Goal: Obtain resource: Download file/media

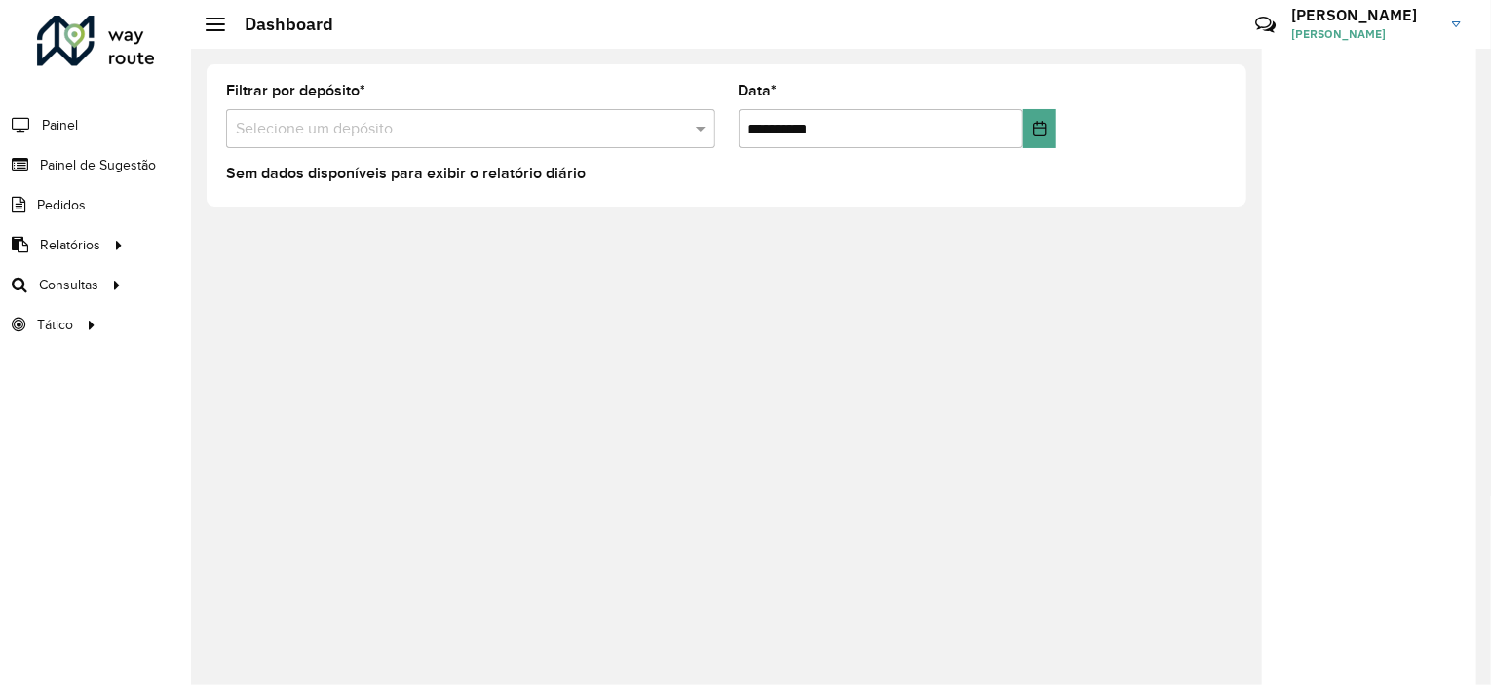
click at [314, 118] on input "text" at bounding box center [451, 129] width 431 height 23
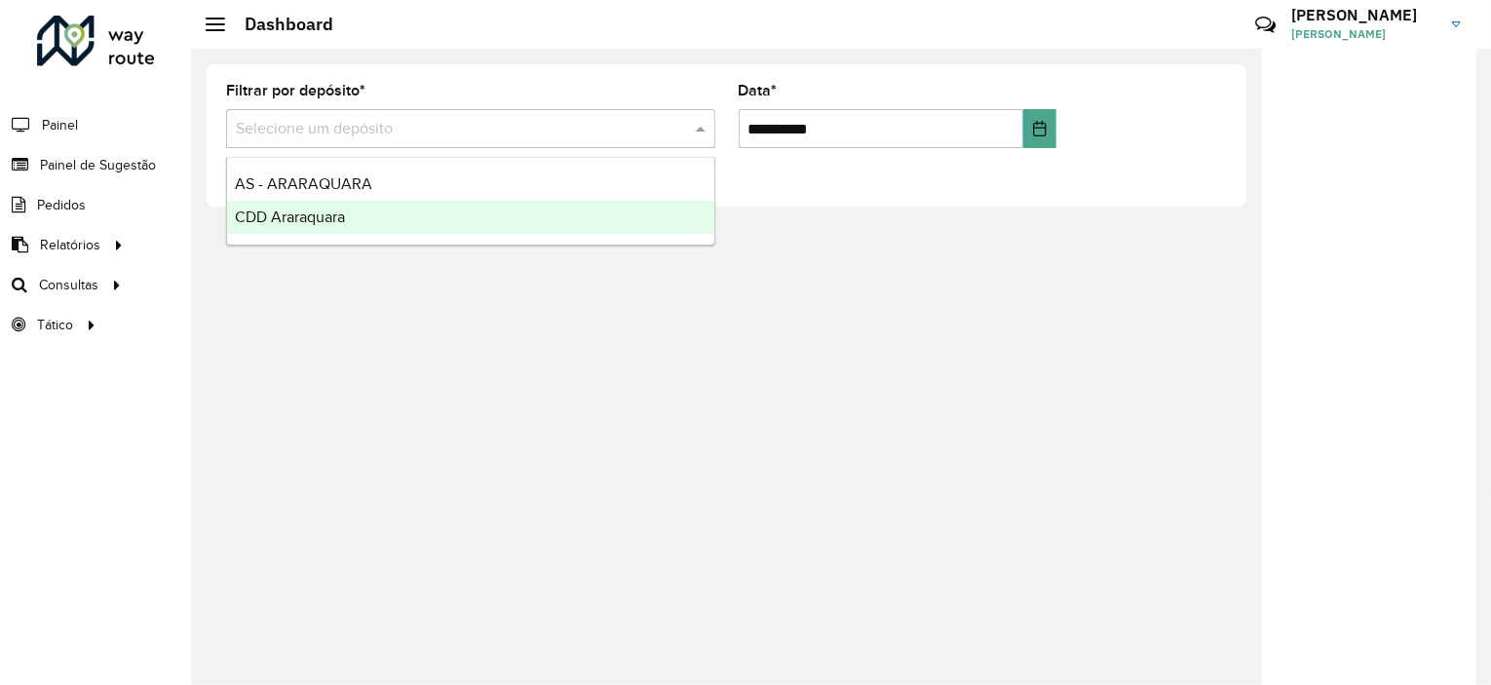
click at [320, 221] on span "CDD Araraquara" at bounding box center [290, 217] width 110 height 17
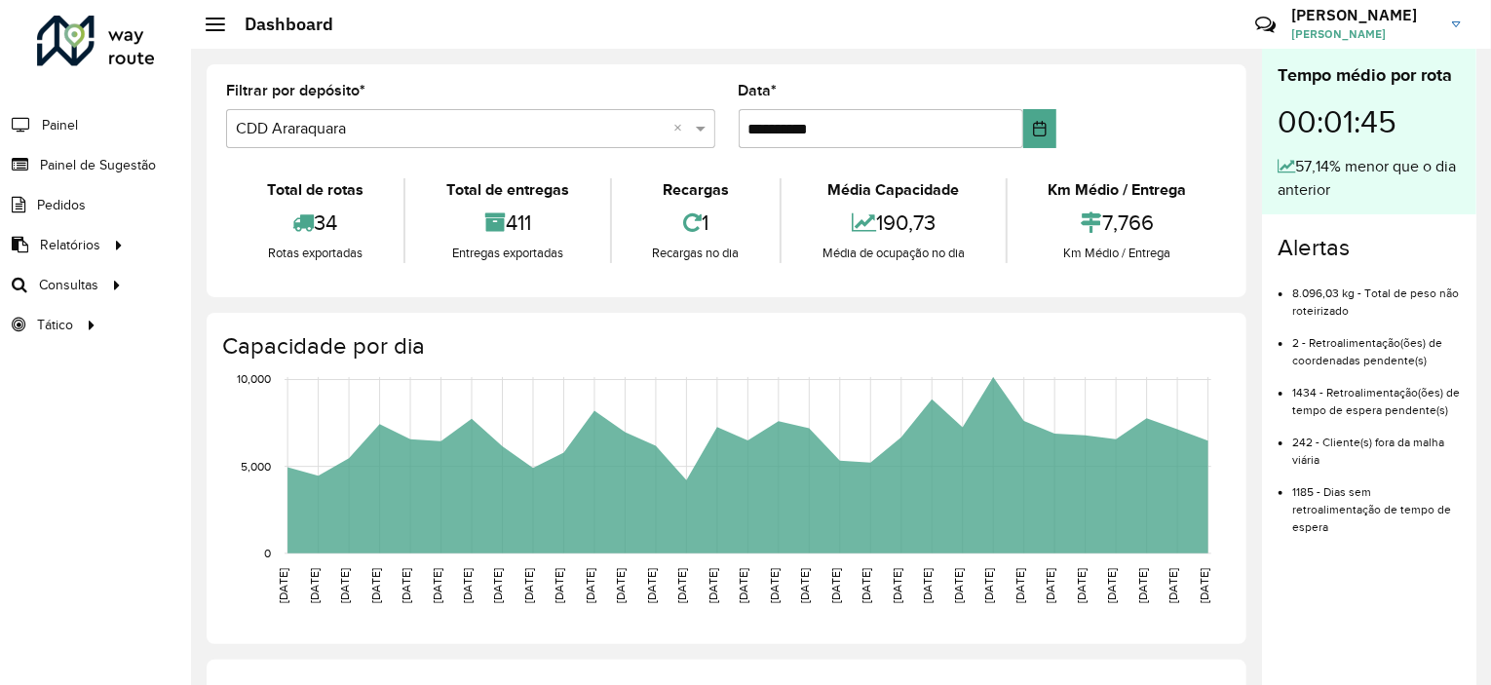
click at [116, 171] on span "Painel de Sugestão" at bounding box center [98, 165] width 116 height 20
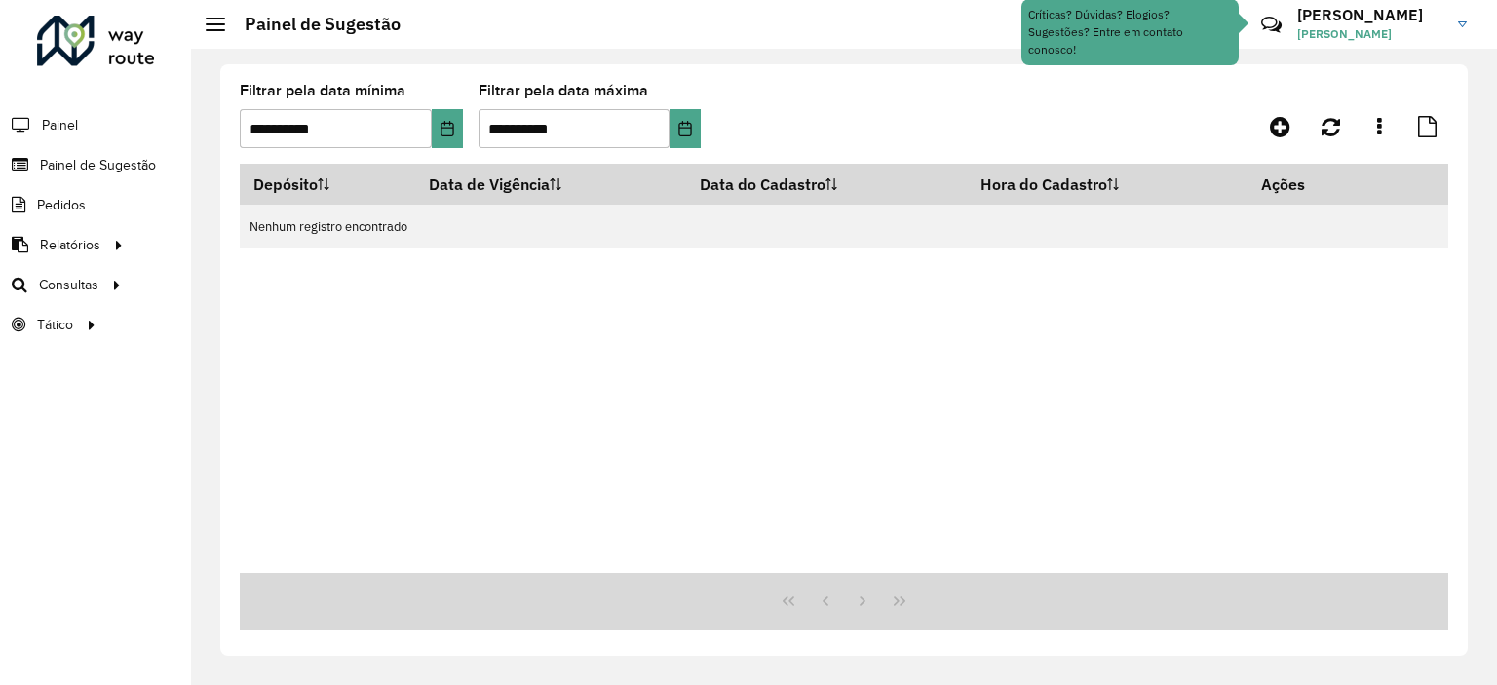
click at [83, 284] on span "Consultas" at bounding box center [68, 285] width 59 height 20
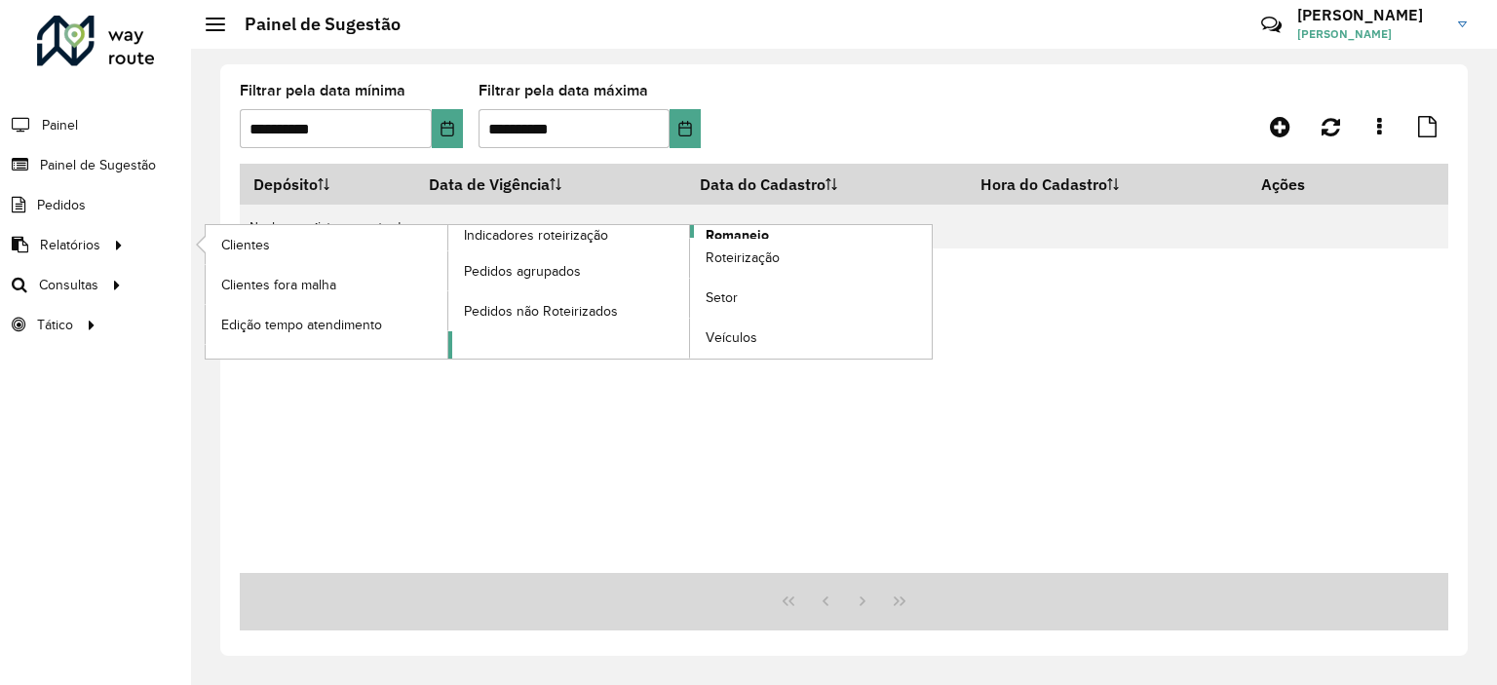
click at [798, 235] on link "Romaneio" at bounding box center [690, 291] width 484 height 133
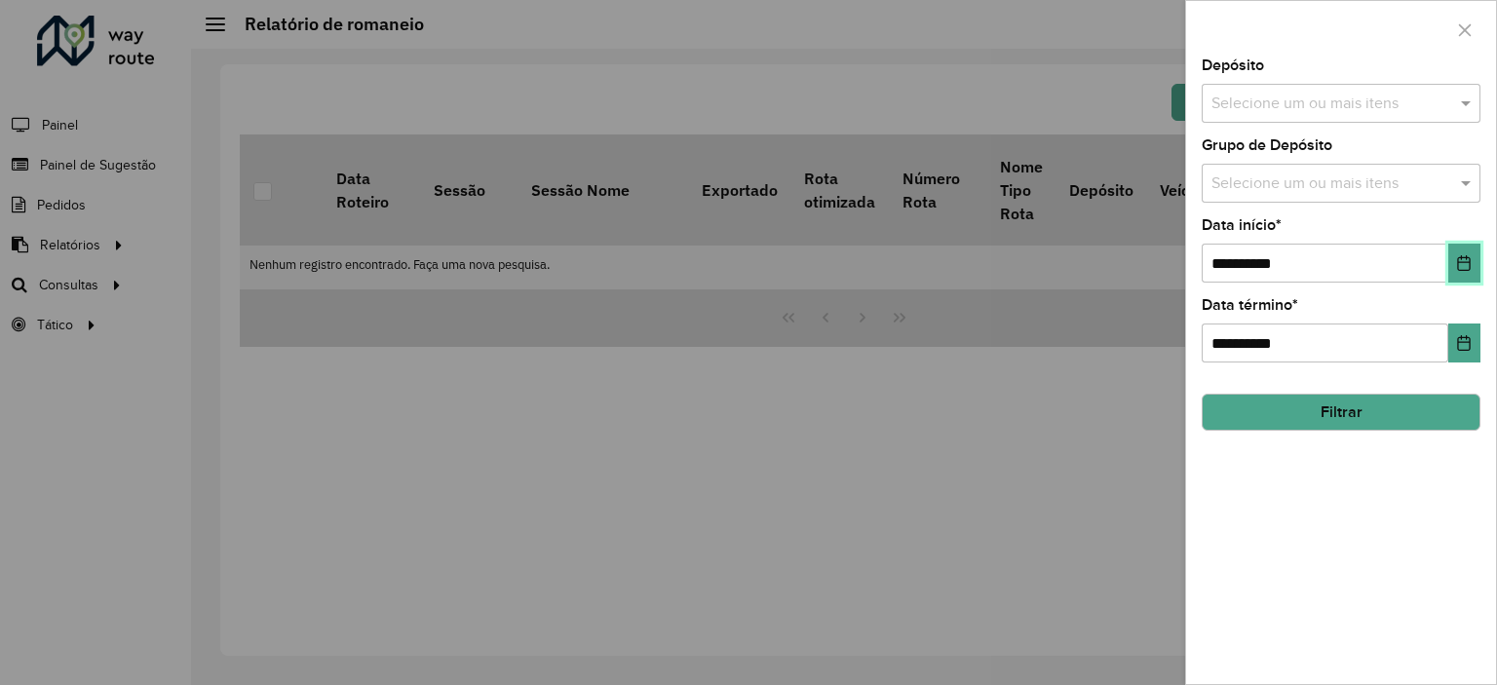
click at [1451, 268] on button "Choose Date" at bounding box center [1464, 263] width 32 height 39
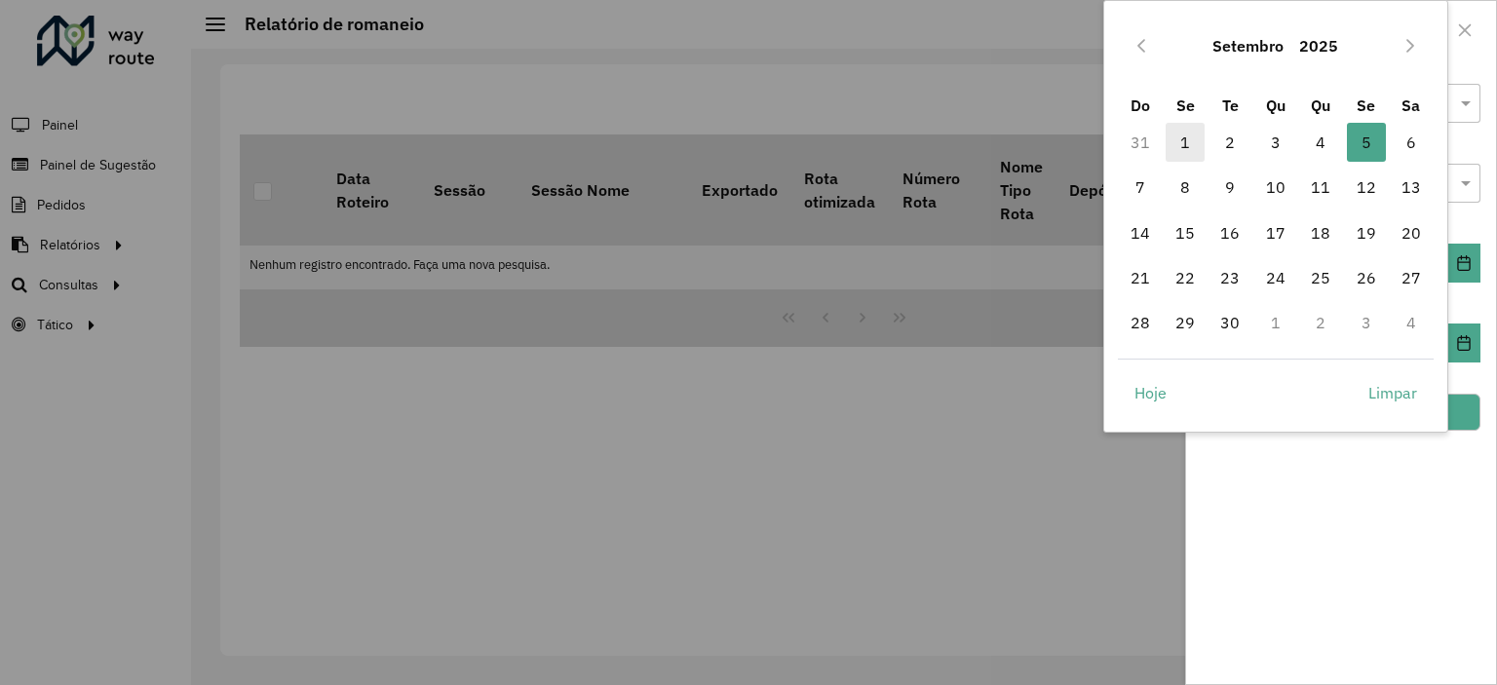
click at [1173, 141] on span "1" at bounding box center [1184, 142] width 39 height 39
type input "**********"
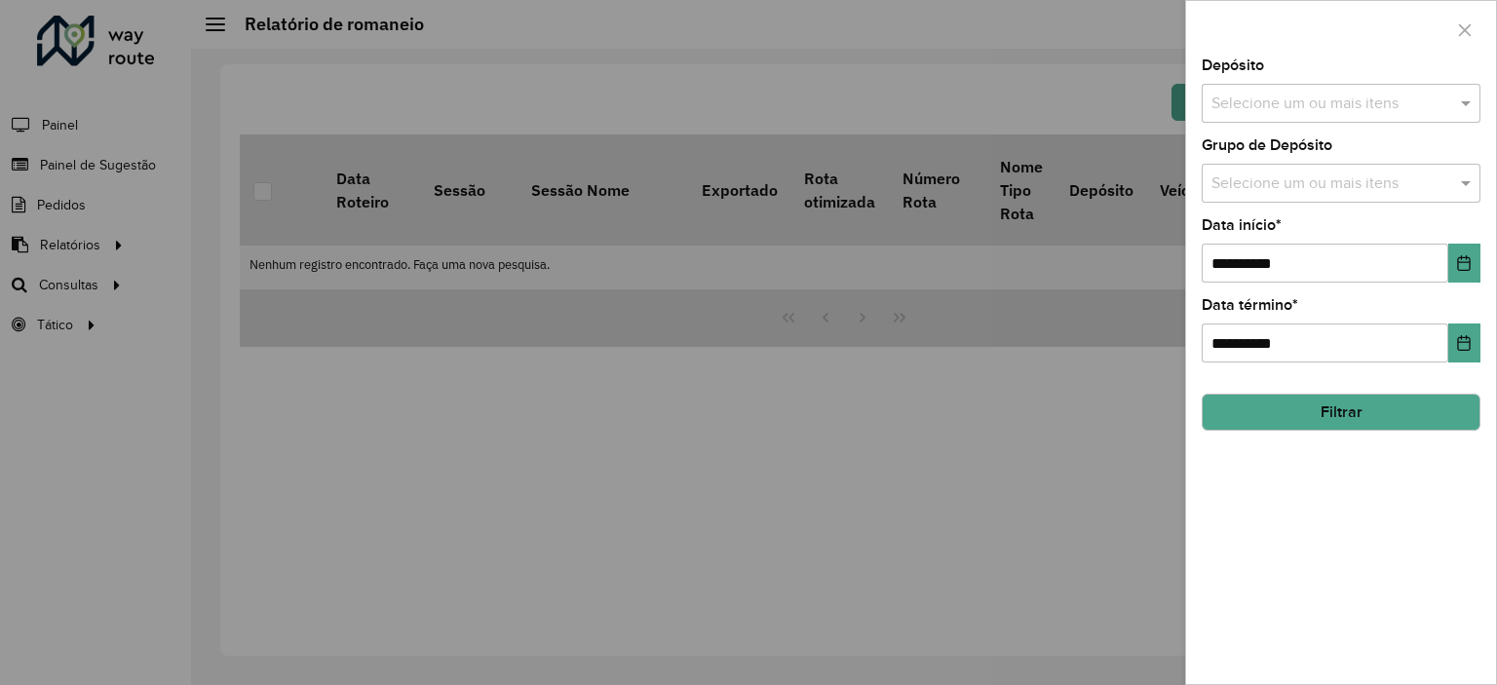
click at [1321, 100] on input "text" at bounding box center [1330, 104] width 249 height 23
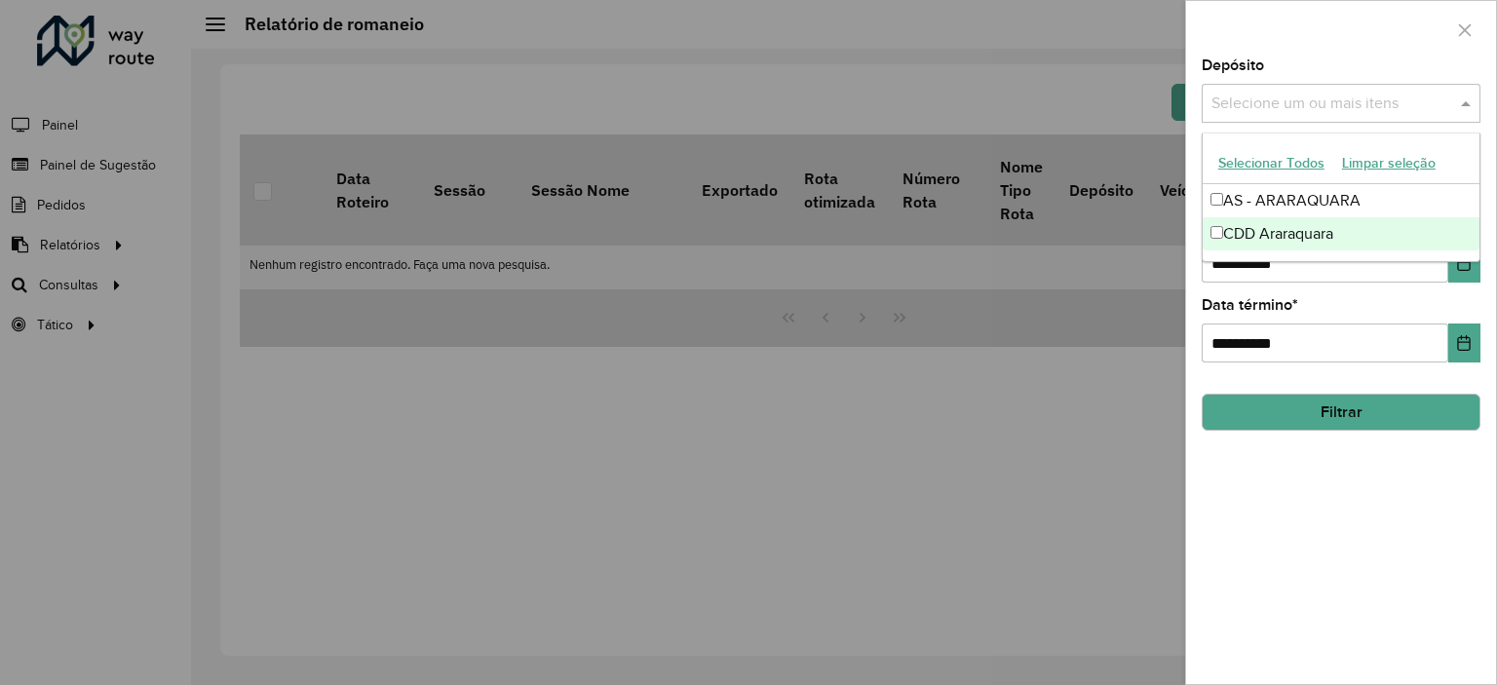
click at [1261, 236] on div "CDD Araraquara" at bounding box center [1340, 233] width 277 height 33
click at [1319, 400] on button "Filtrar" at bounding box center [1340, 412] width 279 height 37
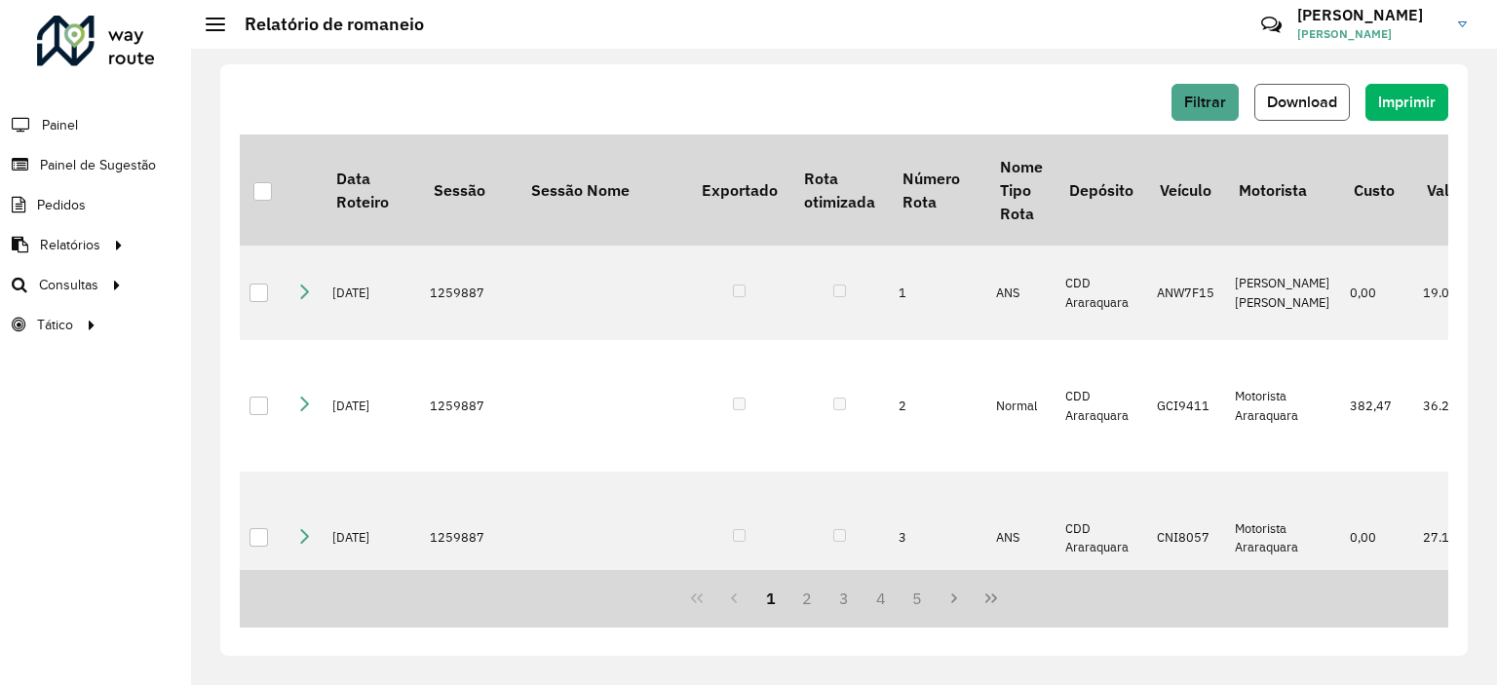
click at [1281, 93] on button "Download" at bounding box center [1301, 102] width 95 height 37
